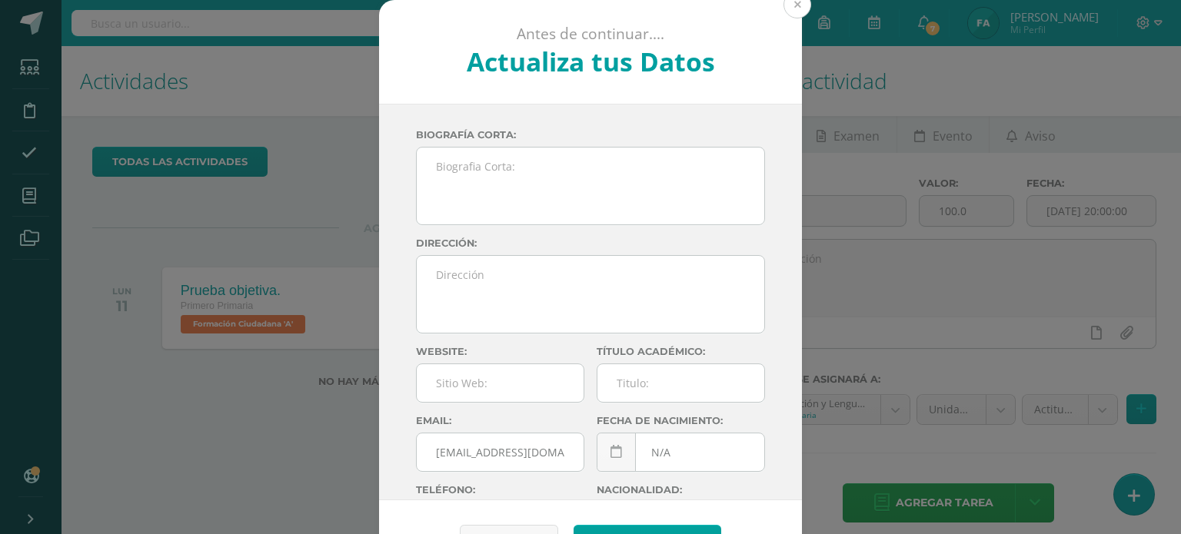
click at [789, 8] on button at bounding box center [797, 5] width 28 height 28
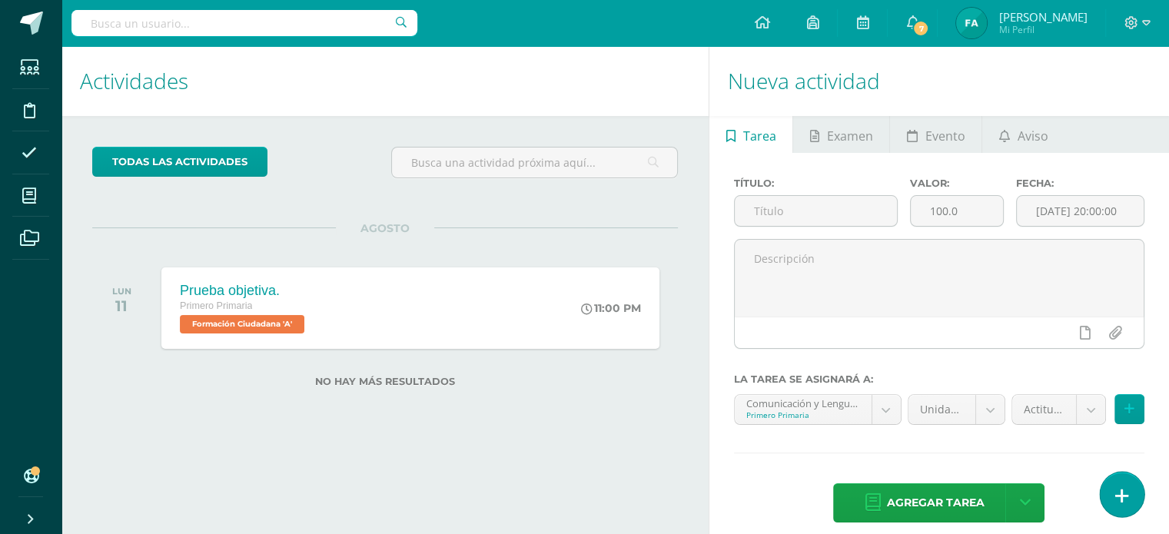
click at [1123, 494] on icon at bounding box center [1123, 496] width 14 height 18
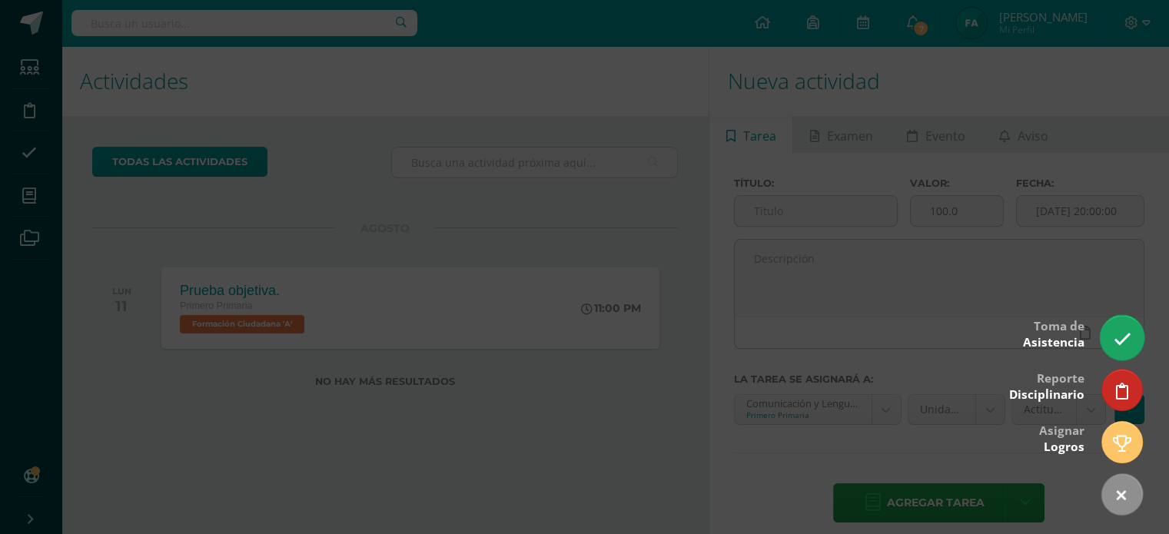
click at [1119, 354] on link at bounding box center [1122, 337] width 44 height 45
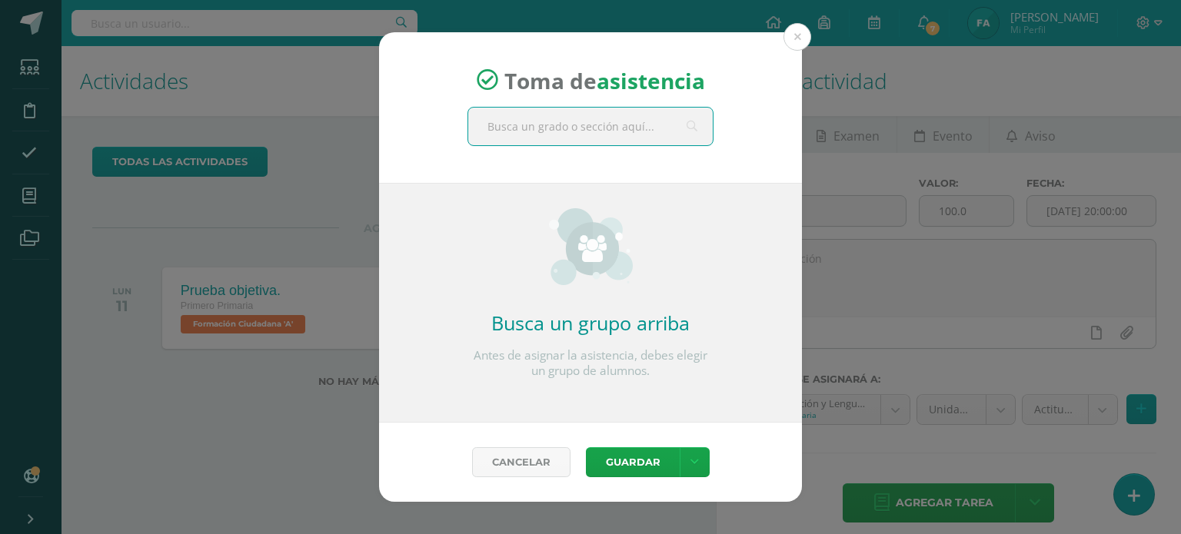
click at [606, 125] on input "text" at bounding box center [590, 127] width 244 height 38
type input "primero"
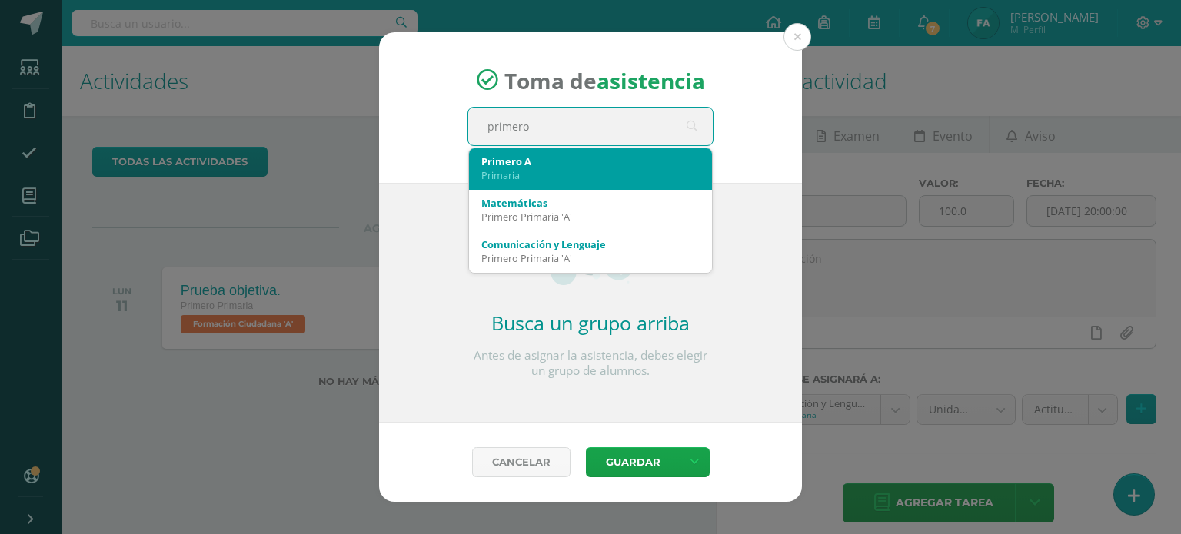
click at [584, 172] on div "Primaria" at bounding box center [590, 175] width 218 height 14
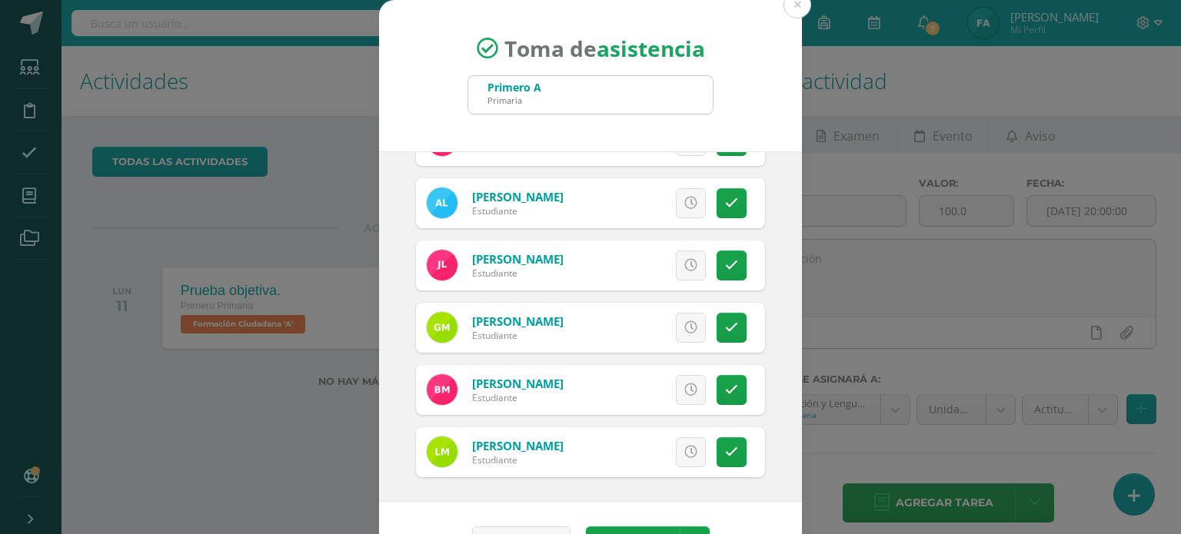
scroll to position [45, 0]
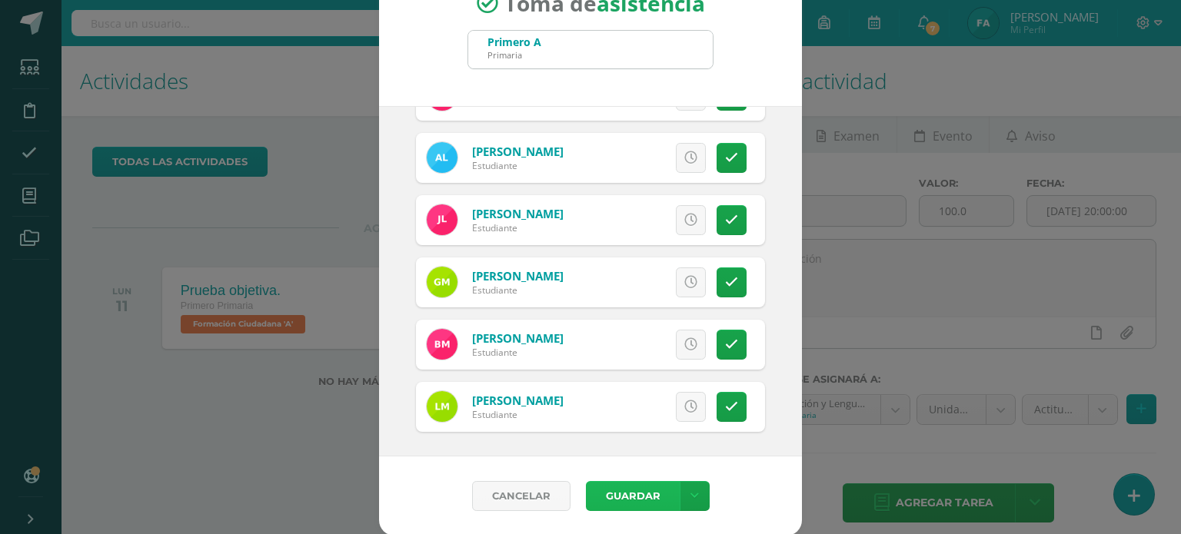
click at [620, 484] on button "Guardar" at bounding box center [633, 496] width 94 height 30
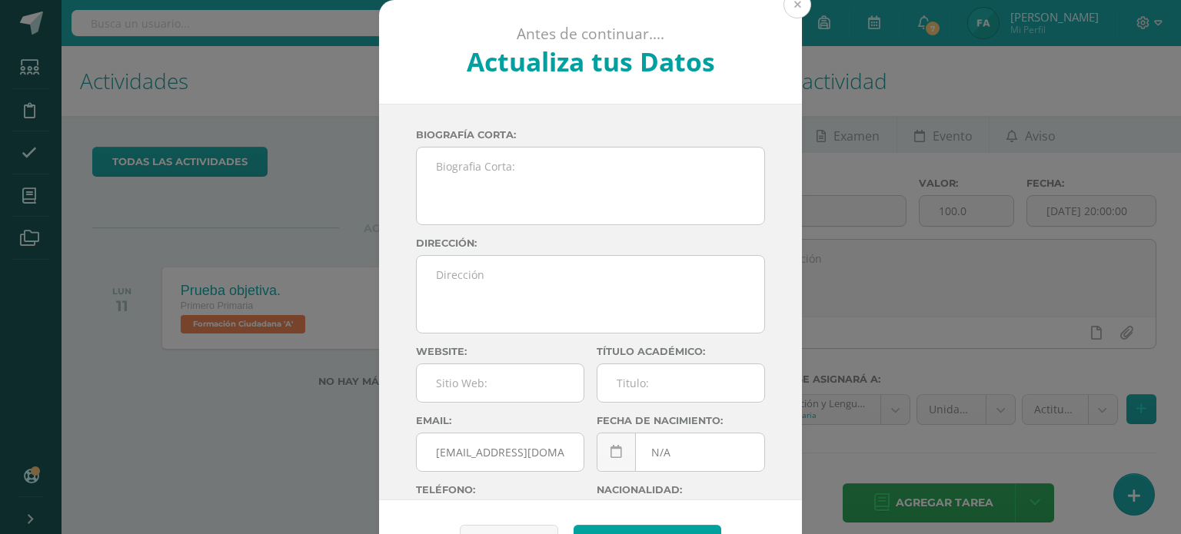
click at [791, 4] on button at bounding box center [797, 5] width 28 height 28
